Goal: Check status: Check status

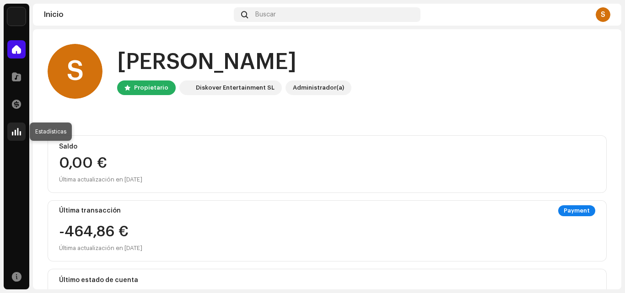
click at [14, 129] on span at bounding box center [16, 131] width 9 height 7
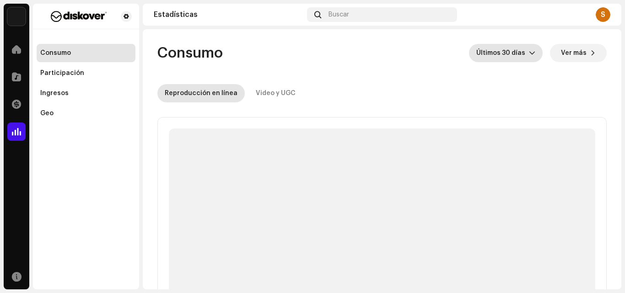
click at [519, 57] on span "Últimos 30 días" at bounding box center [502, 53] width 53 height 18
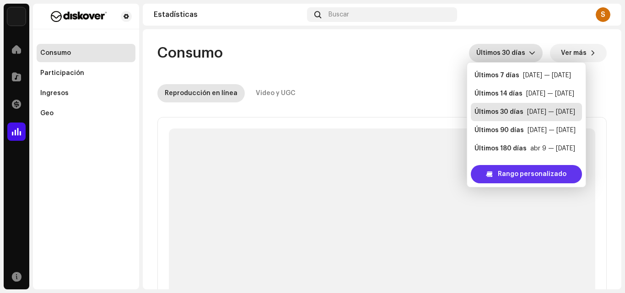
scroll to position [15, 0]
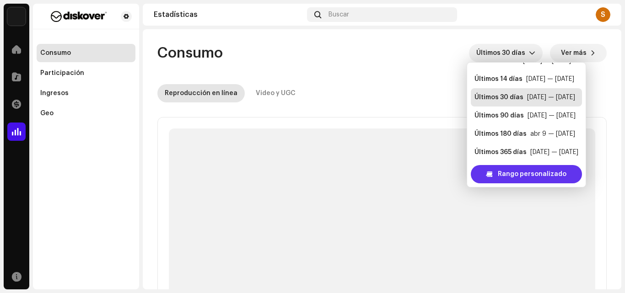
click at [519, 175] on span "Rango personalizado" at bounding box center [532, 174] width 69 height 18
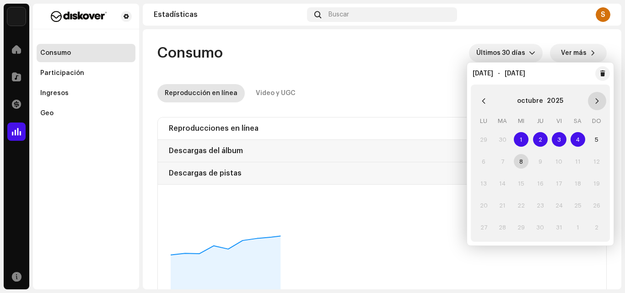
click at [596, 101] on icon "Next Month" at bounding box center [597, 101] width 6 height 6
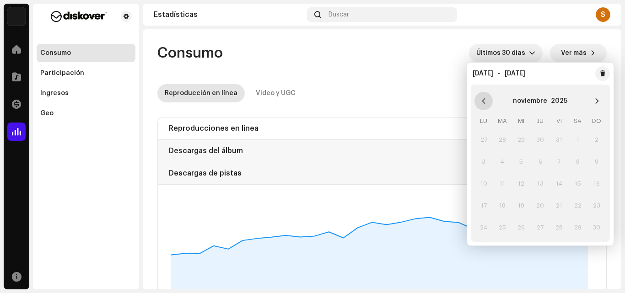
click at [487, 99] on button "Previous Month" at bounding box center [483, 101] width 18 height 18
click at [521, 140] on span "1" at bounding box center [521, 139] width 15 height 15
click at [596, 139] on span "5" at bounding box center [596, 139] width 15 height 15
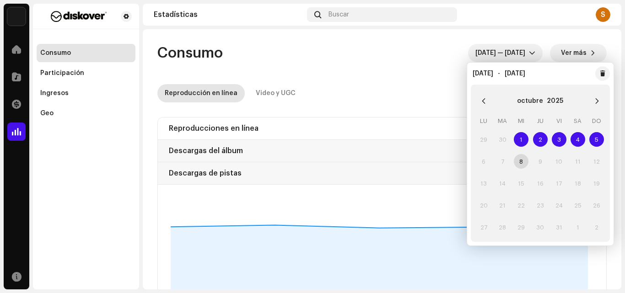
click at [394, 70] on re-o-consumption-dashboard-header "Consumo [DATE] — [DATE] Ver más Reproducción en línea Video y UGC" at bounding box center [381, 69] width 449 height 80
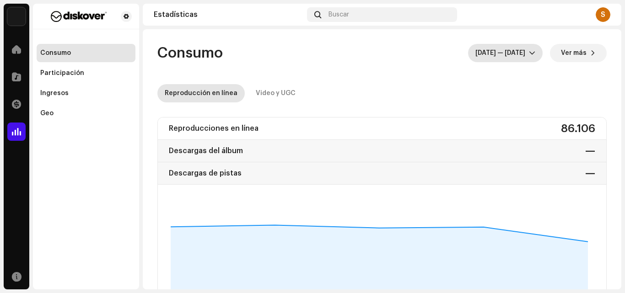
click at [502, 52] on span "[DATE] — [DATE]" at bounding box center [502, 53] width 54 height 18
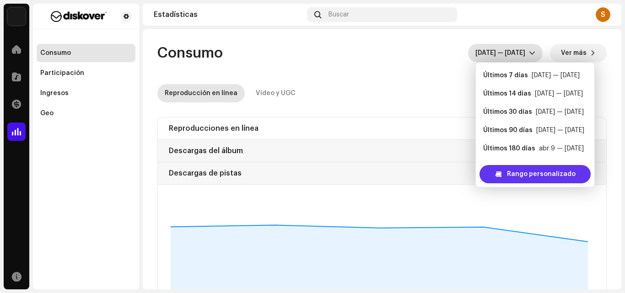
click at [529, 169] on span "Rango personalizado" at bounding box center [541, 174] width 69 height 18
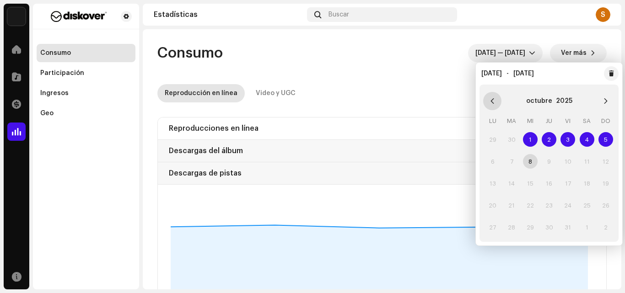
click at [492, 97] on button "Previous Month" at bounding box center [492, 101] width 18 height 18
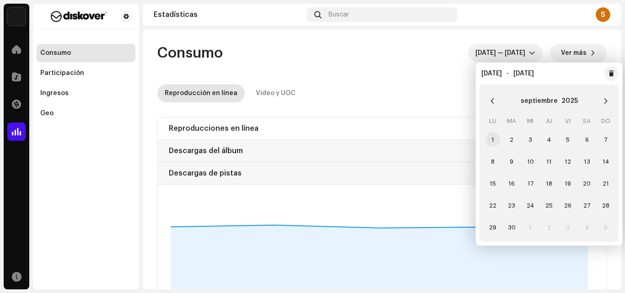
click at [493, 139] on span "1" at bounding box center [492, 139] width 15 height 15
click at [571, 141] on span "5" at bounding box center [567, 139] width 15 height 15
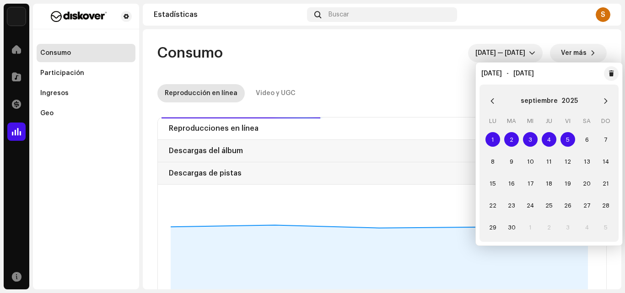
click at [421, 68] on re-o-consumption-dashboard-header "Consumo [DATE] — [DATE] Ver más Reproducción en línea Video y UGC" at bounding box center [381, 69] width 449 height 80
